Goal: Transaction & Acquisition: Book appointment/travel/reservation

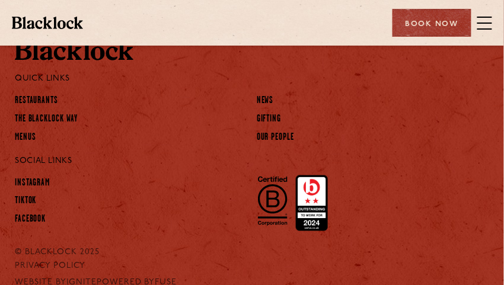
scroll to position [954, 0]
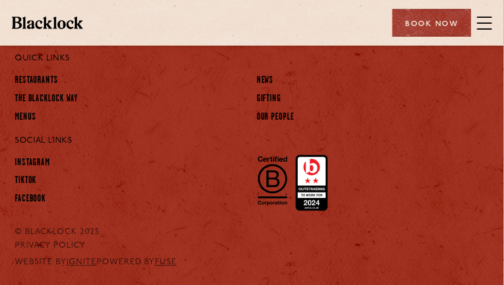
click at [481, 18] on span at bounding box center [484, 23] width 15 height 18
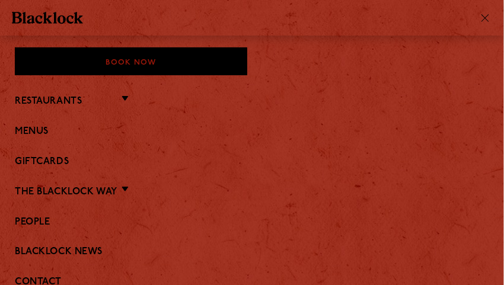
click at [116, 99] on li "Restaurants Soho City Covent Garden Shoreditch Canary Wharf Manchester Birmingh…" at bounding box center [252, 100] width 474 height 15
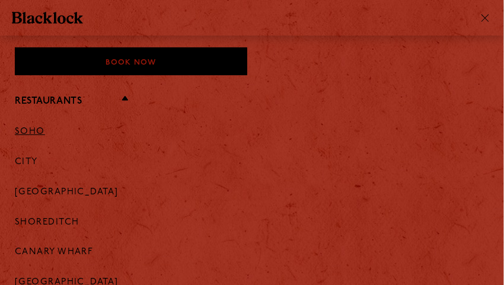
click at [32, 135] on link "Soho" at bounding box center [30, 132] width 30 height 11
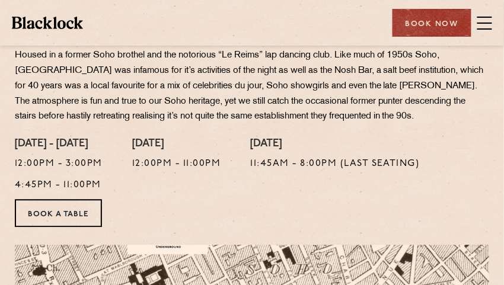
scroll to position [474, 0]
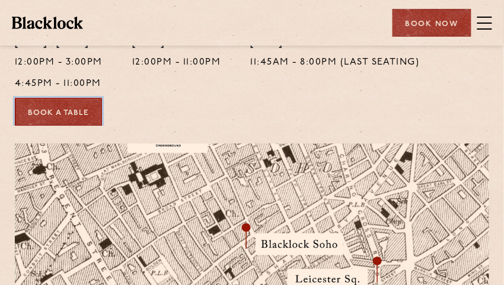
click at [57, 109] on link "Book a Table" at bounding box center [58, 112] width 87 height 28
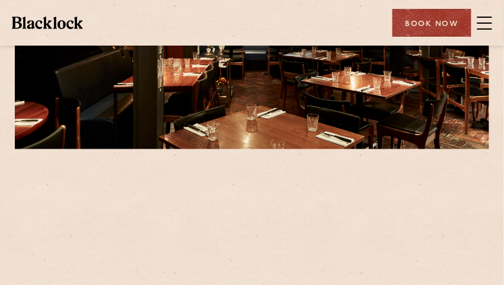
scroll to position [237, 0]
